Goal: Understand process/instructions: Learn how to perform a task or action

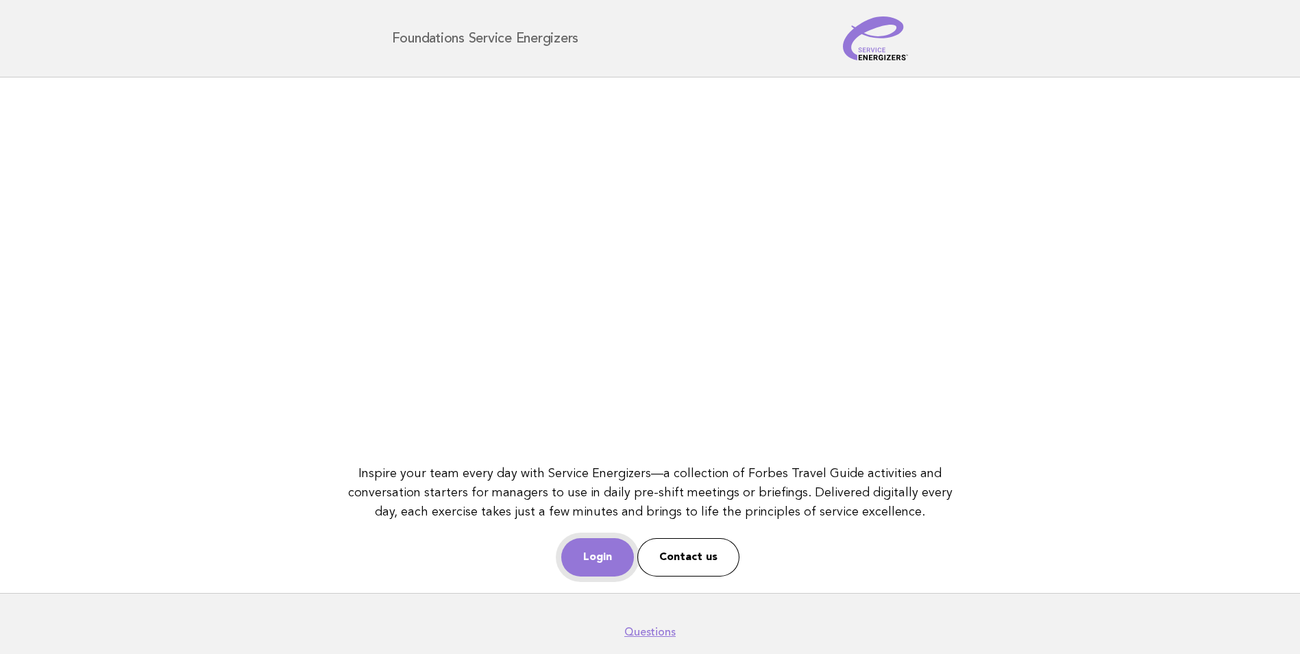
click at [604, 567] on link "Login" at bounding box center [597, 557] width 73 height 38
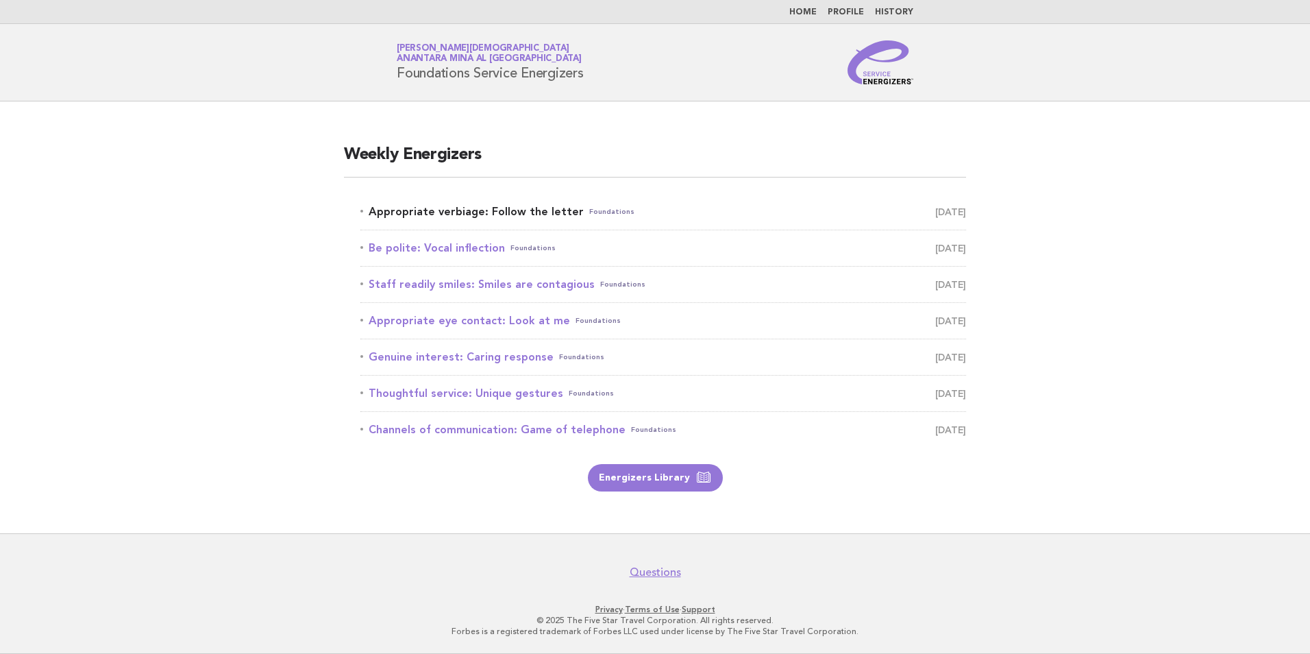
click at [460, 210] on link "Appropriate verbiage: Follow the letter Foundations August 23" at bounding box center [663, 211] width 606 height 19
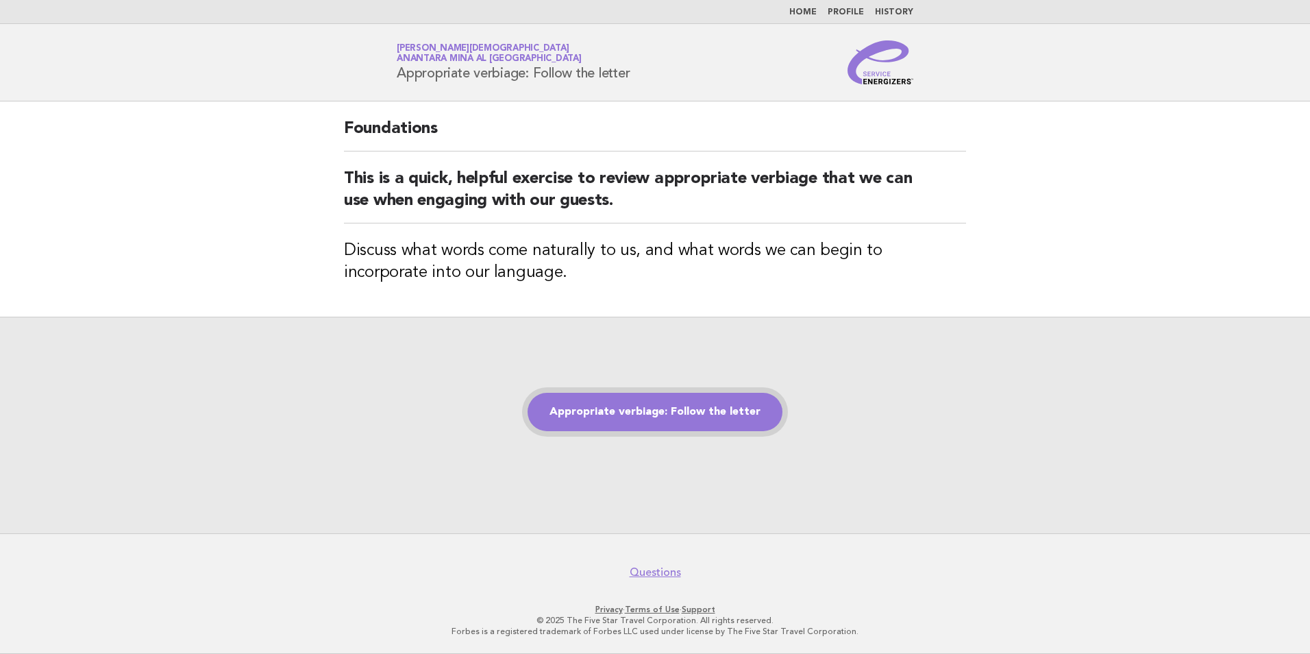
click at [614, 414] on link "Appropriate verbiage: Follow the letter" at bounding box center [655, 412] width 255 height 38
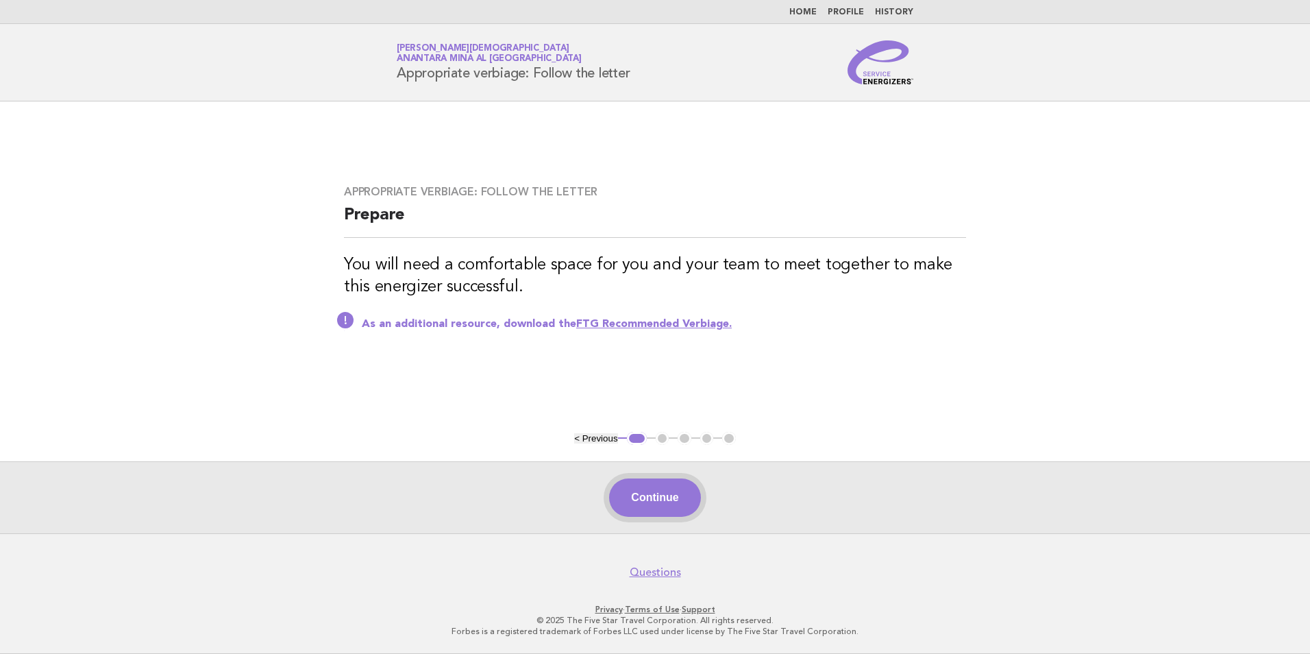
click at [656, 505] on button "Continue" at bounding box center [654, 497] width 91 height 38
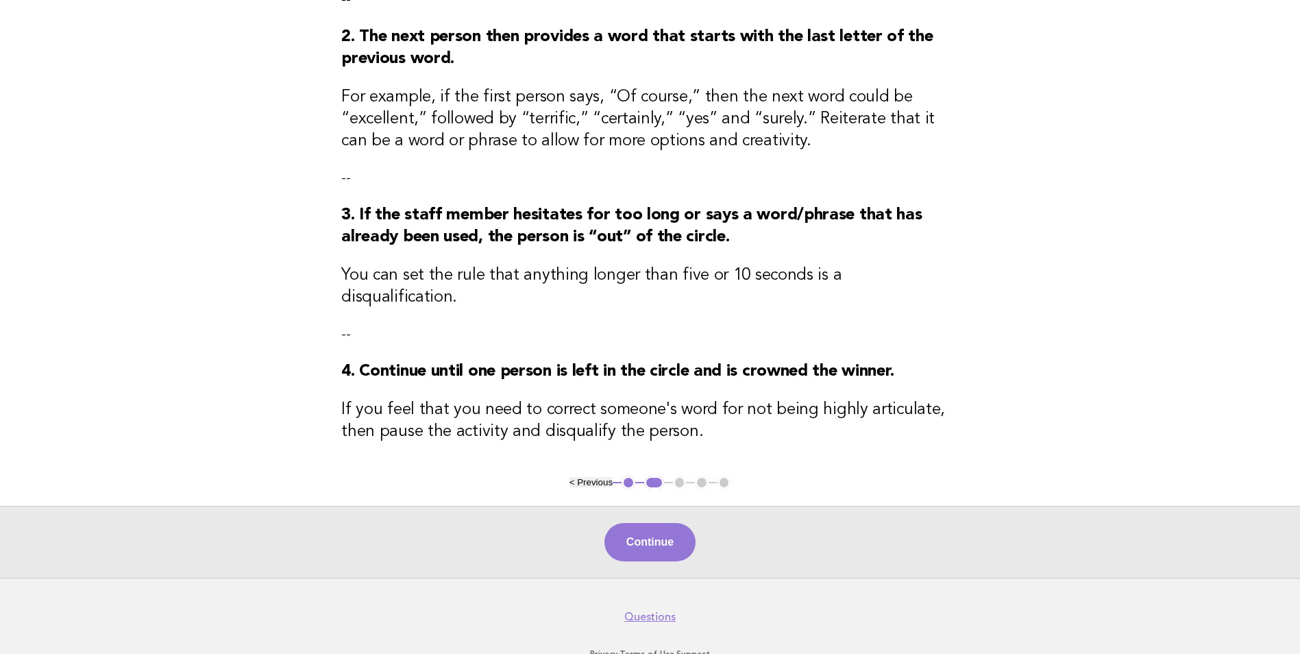
scroll to position [321, 0]
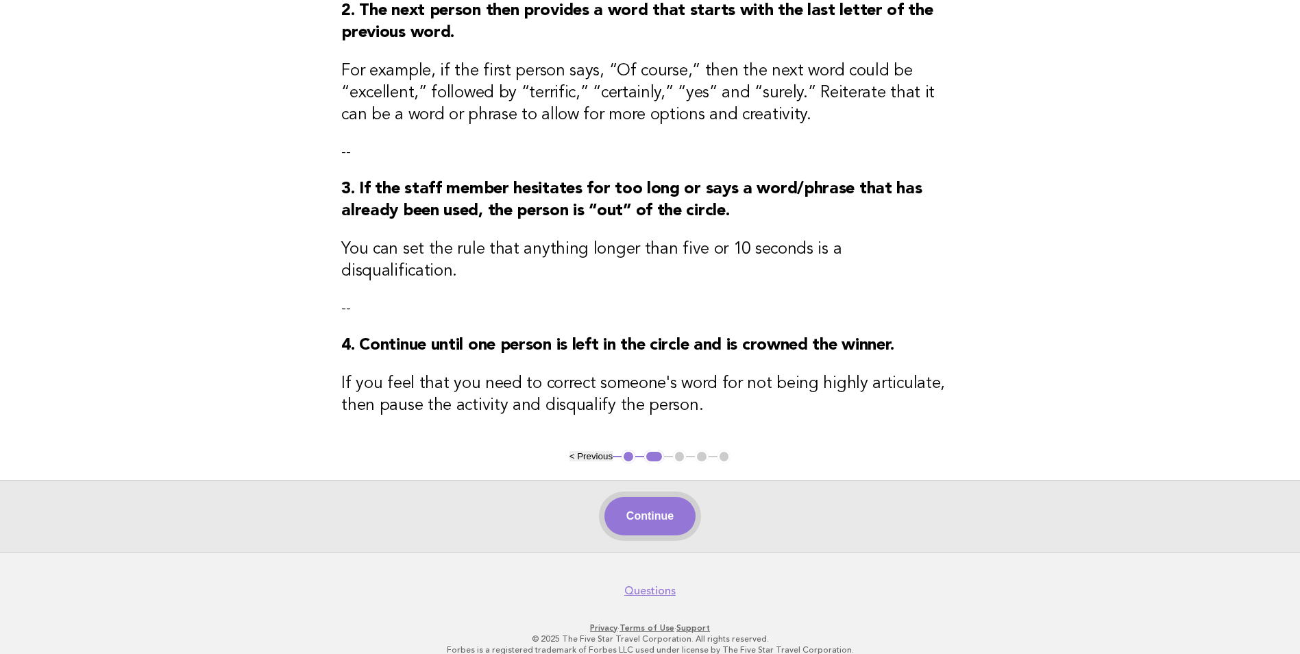
click at [669, 501] on button "Continue" at bounding box center [649, 516] width 91 height 38
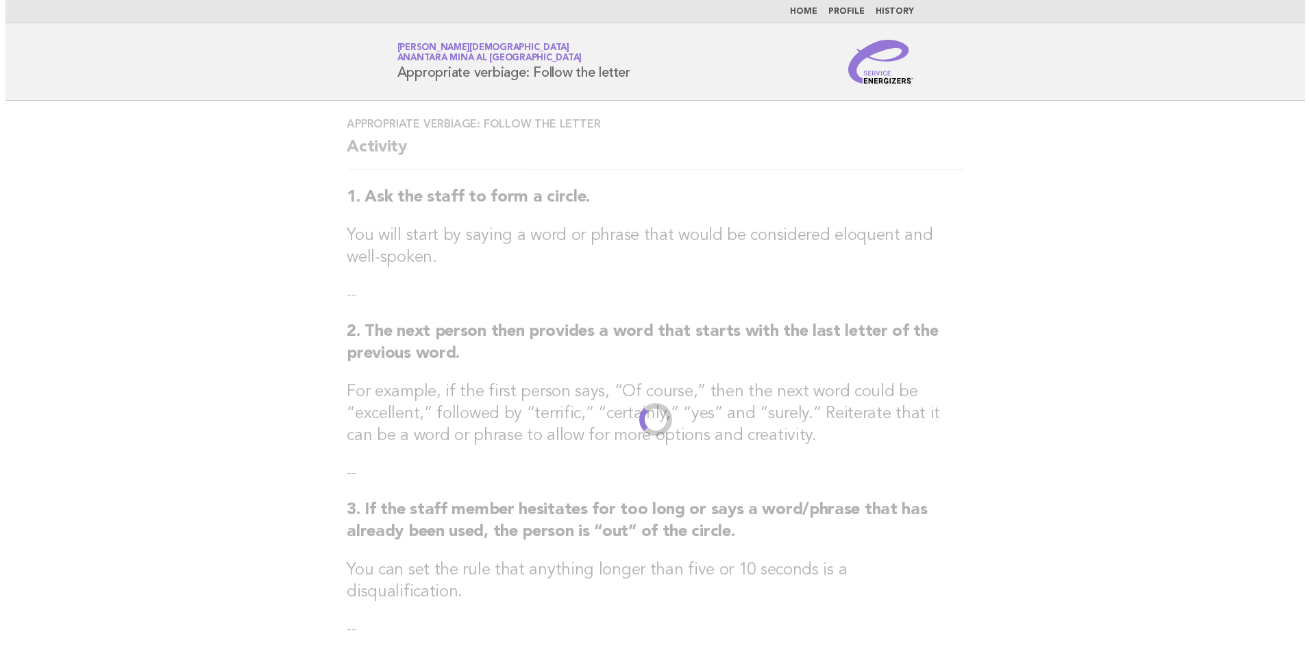
scroll to position [0, 0]
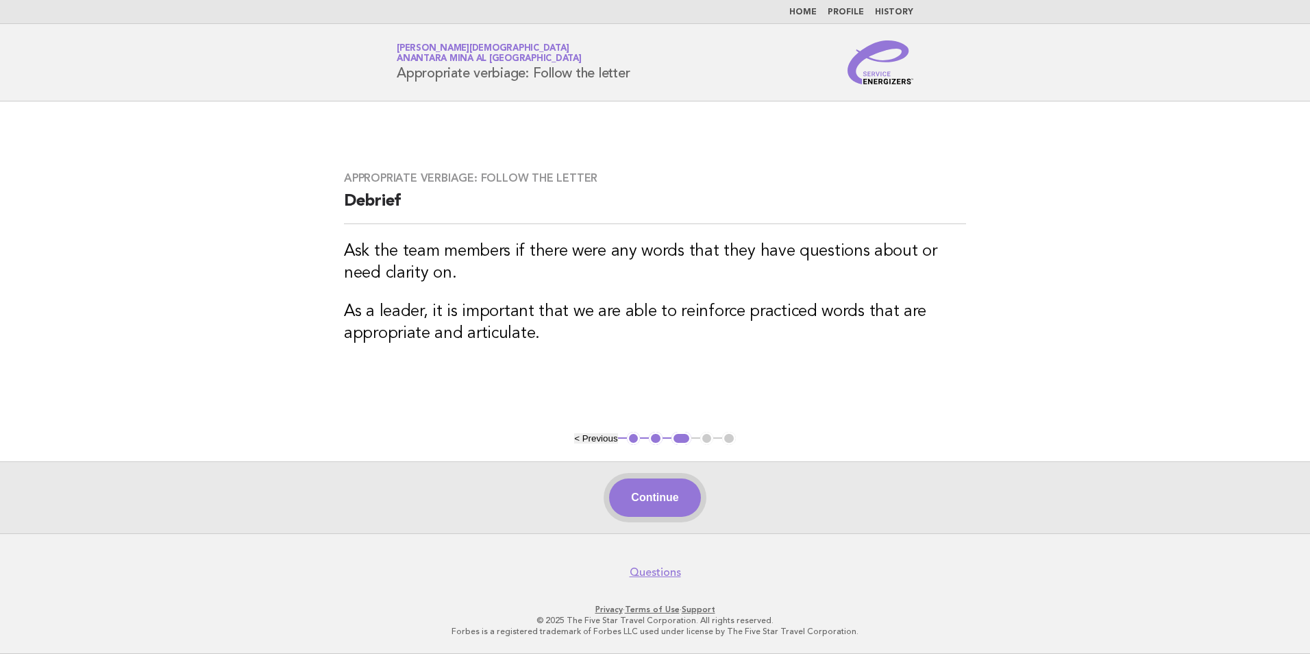
click at [654, 501] on button "Continue" at bounding box center [654, 497] width 91 height 38
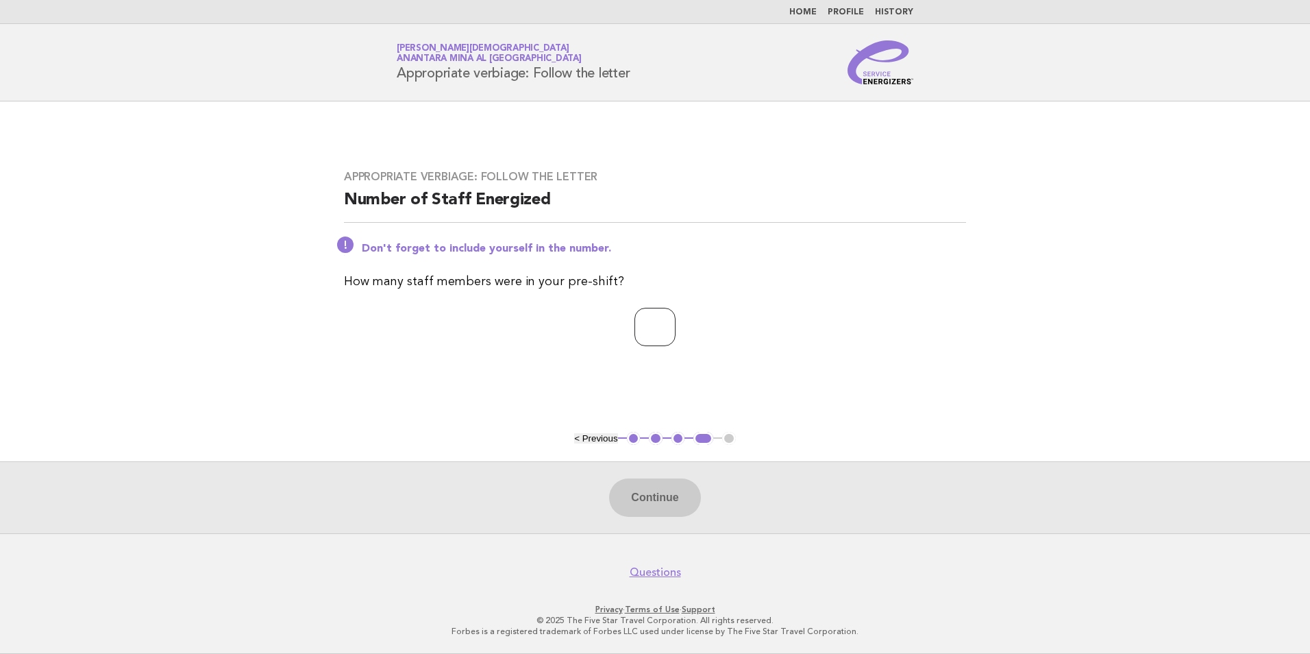
click at [658, 341] on input "number" at bounding box center [654, 327] width 41 height 38
type input "*"
click at [654, 486] on button "Continue" at bounding box center [654, 497] width 91 height 38
